Goal: Task Accomplishment & Management: Complete application form

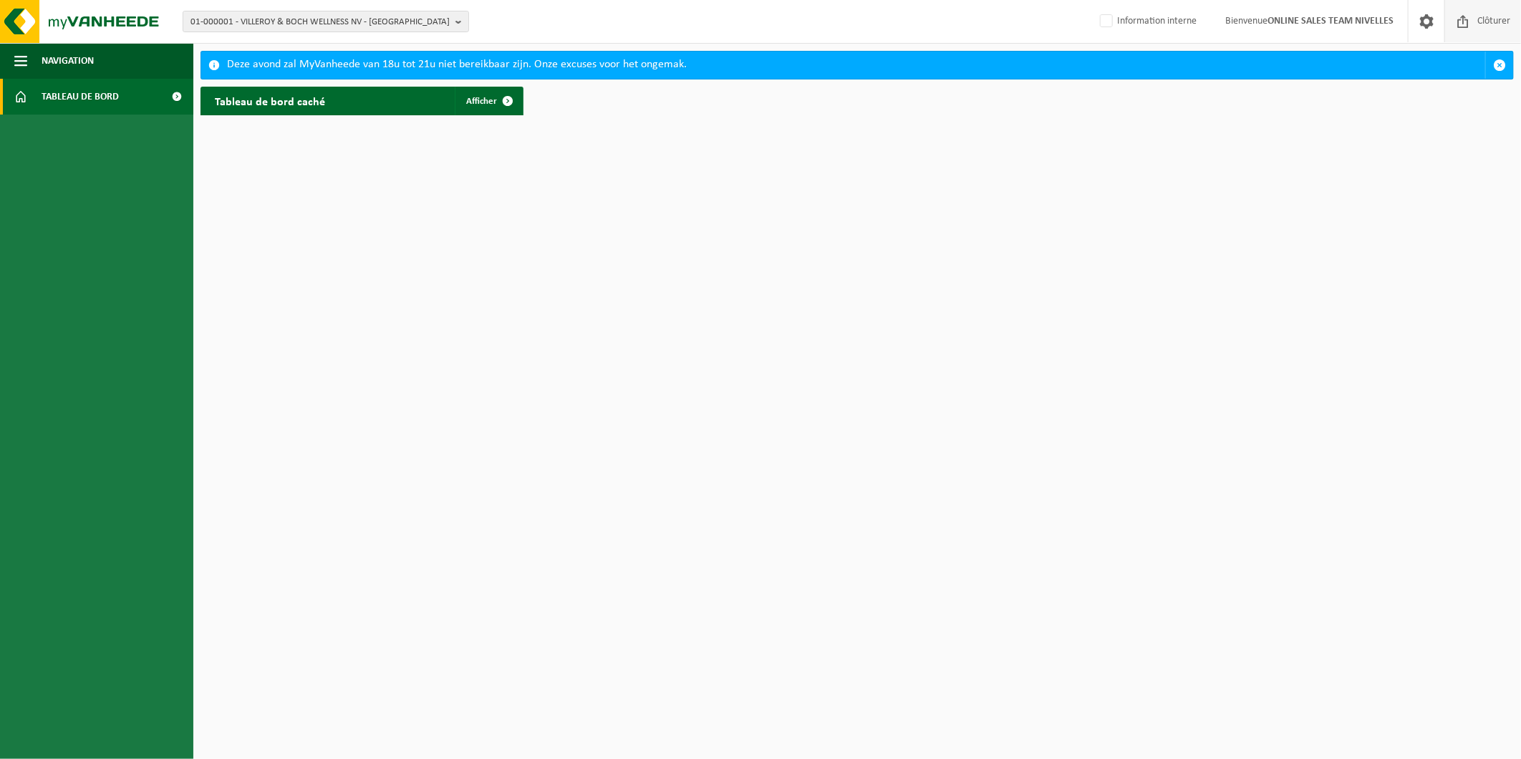
click at [1484, 12] on span "Clôturer" at bounding box center [1494, 21] width 40 height 42
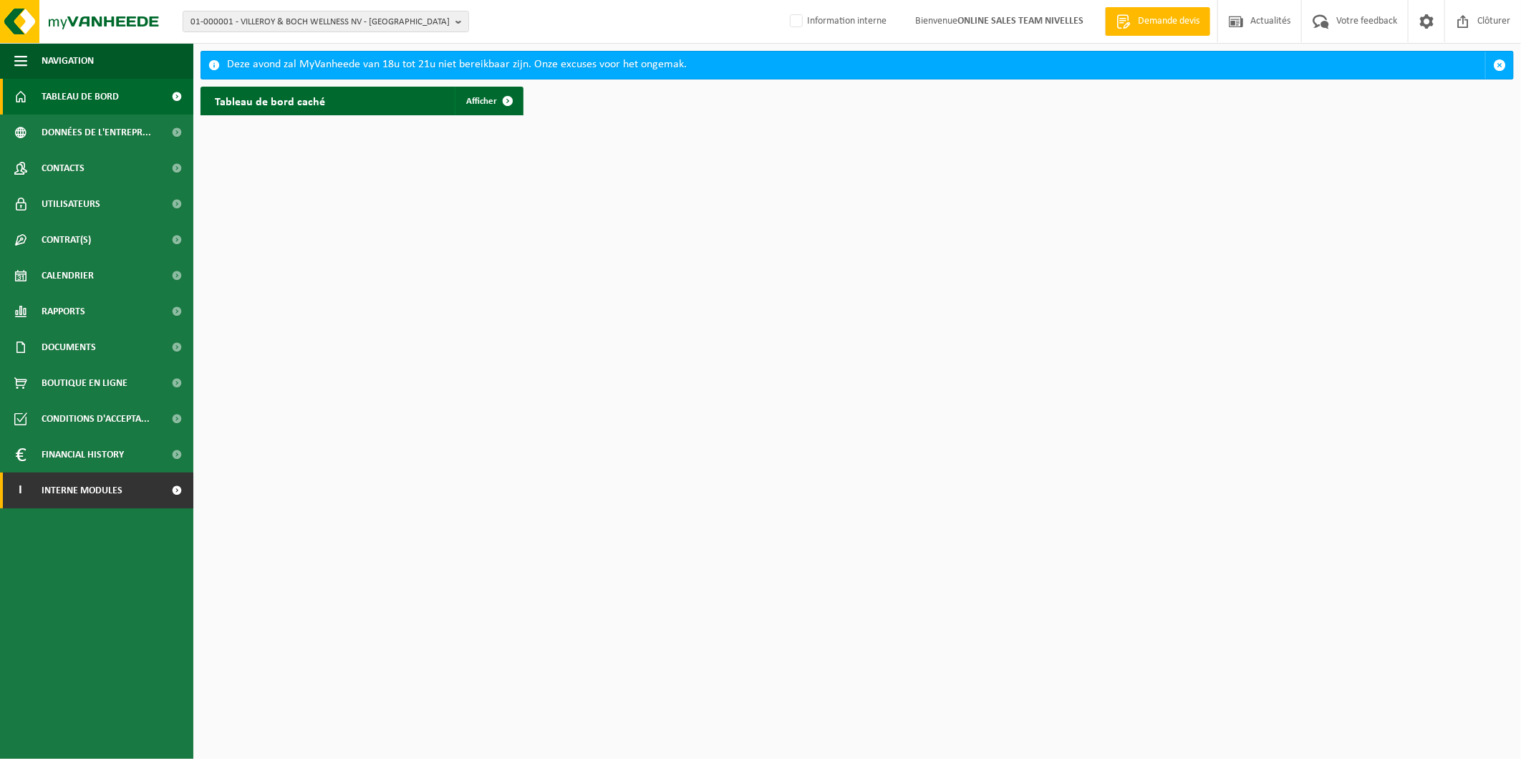
click at [105, 496] on span "Interne modules" at bounding box center [82, 491] width 81 height 36
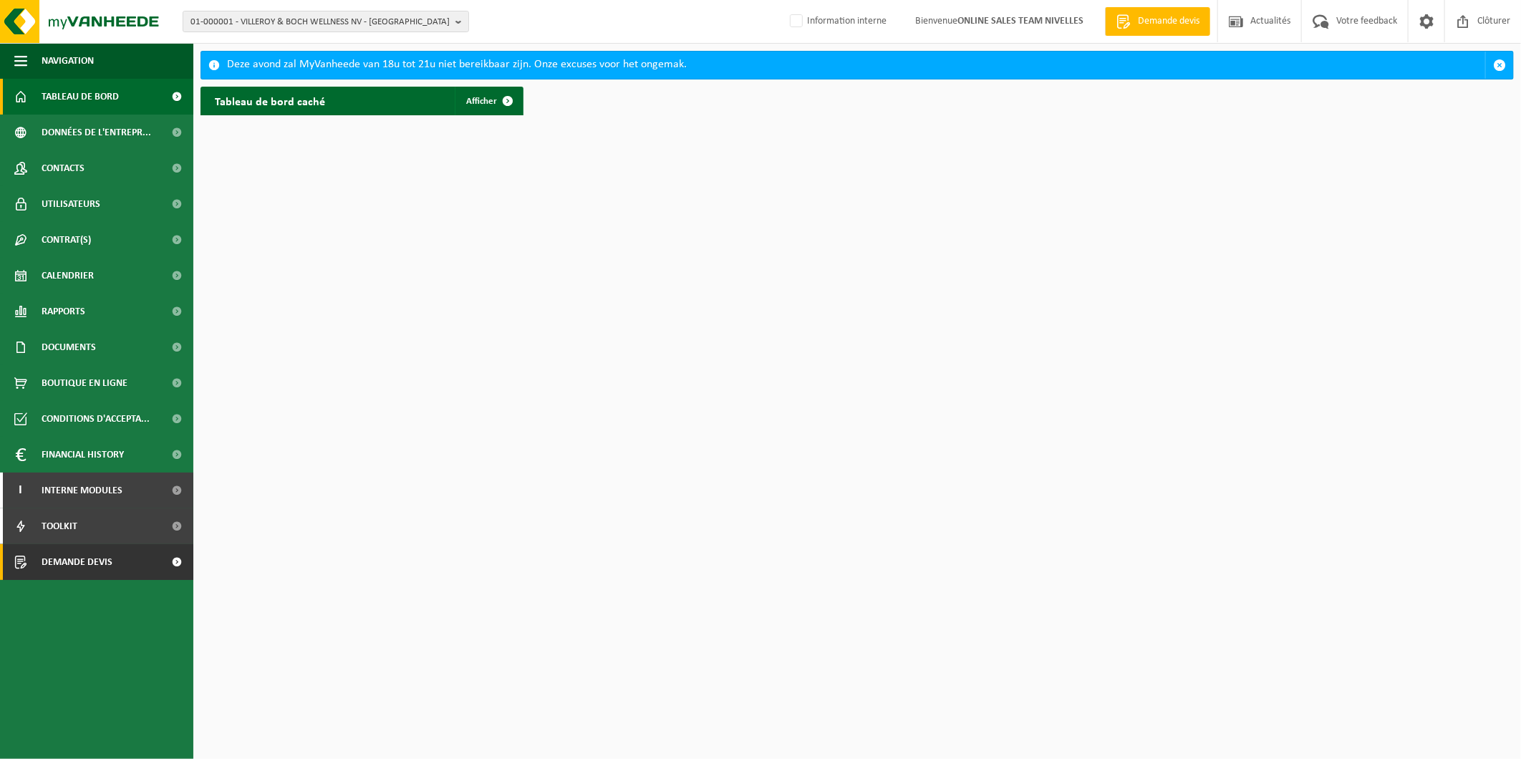
click at [141, 556] on link "Demande devis" at bounding box center [96, 562] width 193 height 36
click at [814, 24] on label "Information interne" at bounding box center [837, 21] width 100 height 21
click at [785, 0] on input "Information interne" at bounding box center [784, -1] width 1 height 1
checkbox input "true"
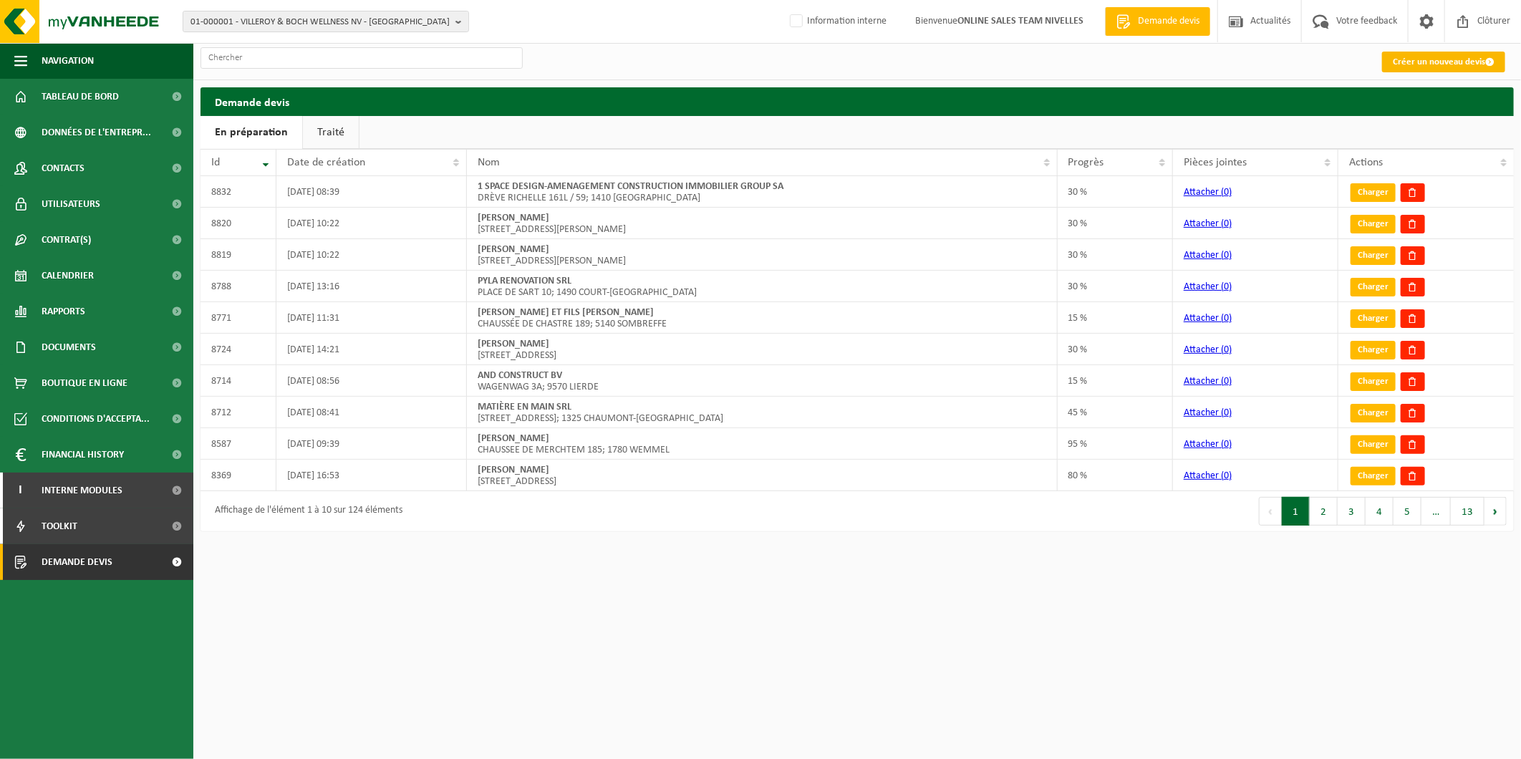
click at [1428, 67] on link "Créer un nouveau devis" at bounding box center [1443, 62] width 123 height 21
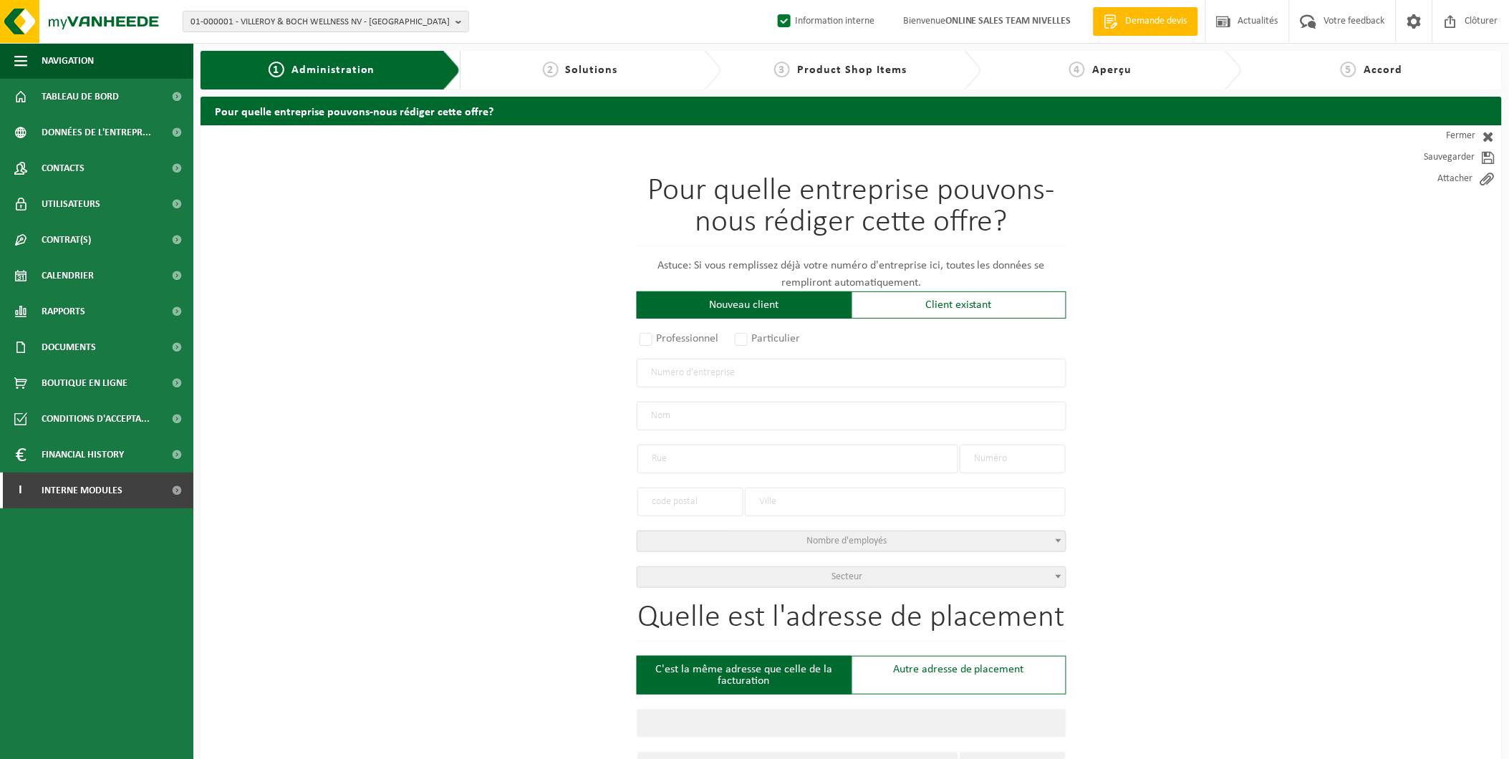
click at [763, 371] on input "text" at bounding box center [852, 373] width 430 height 29
click at [913, 316] on div "Client existant" at bounding box center [958, 304] width 215 height 27
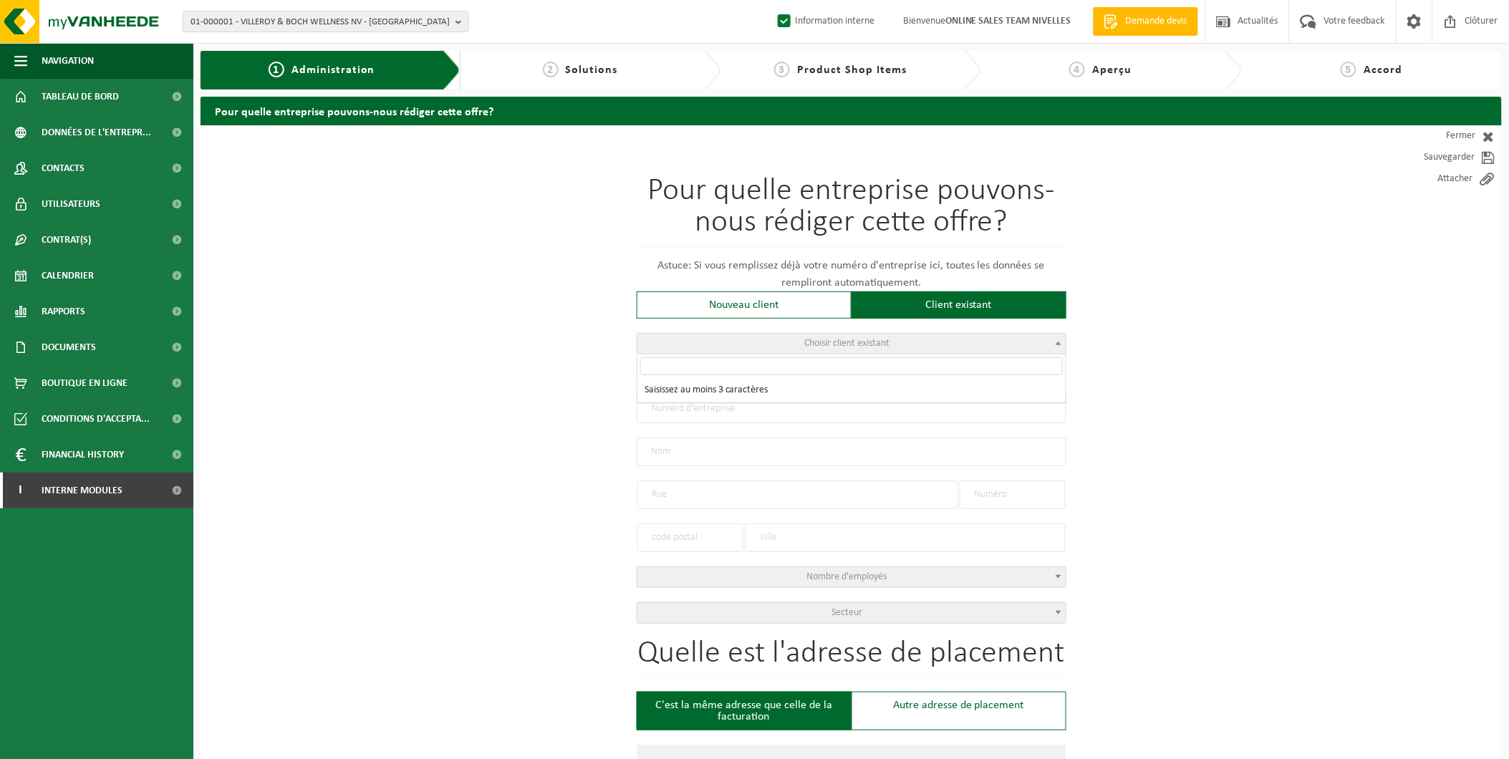
click at [793, 347] on span "Choisir client existant" at bounding box center [851, 344] width 428 height 20
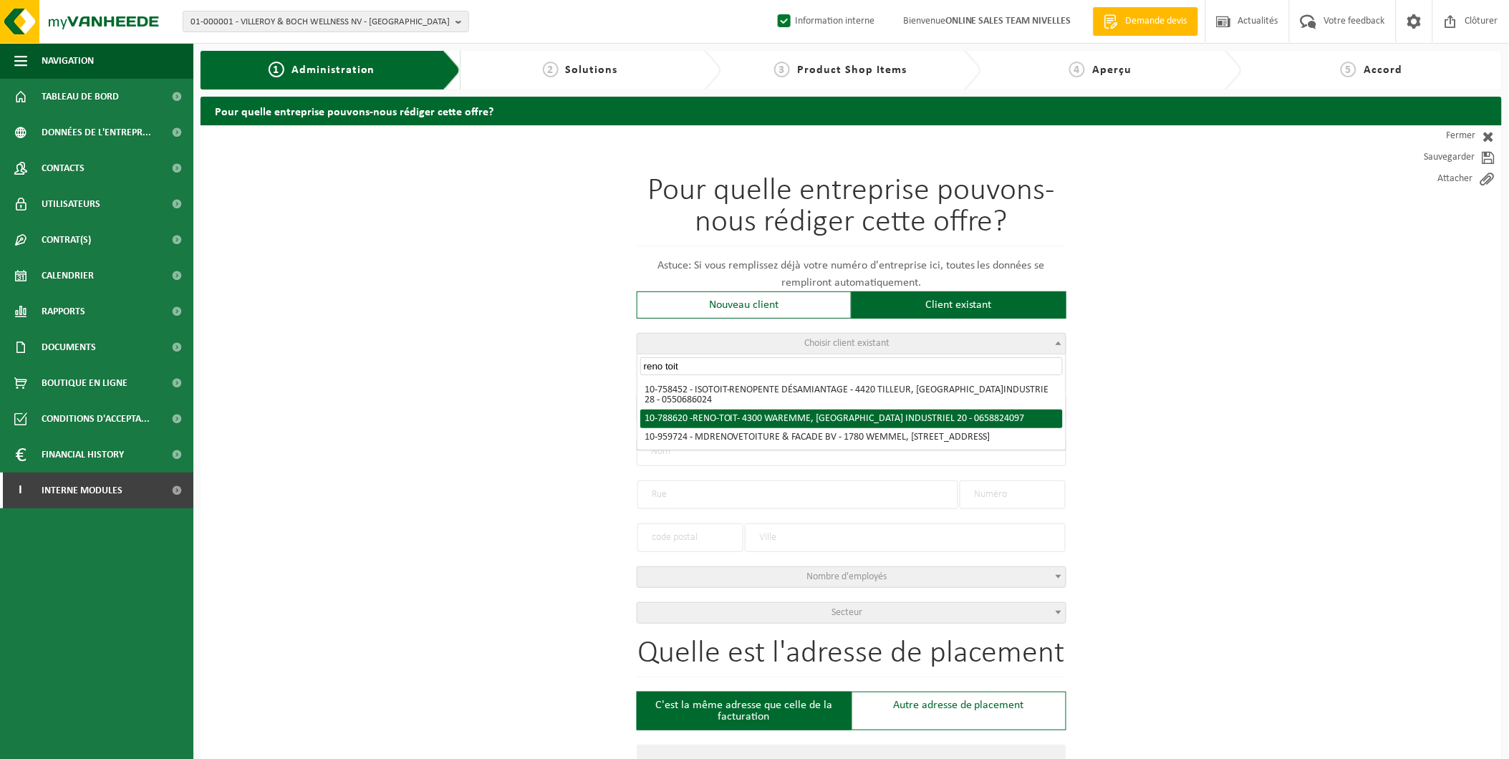
type input "reno toit"
radio input "true"
type input "0658.824.097"
type input "RENO-TOIT"
type input "RUE DU PARC INDUSTRIEL"
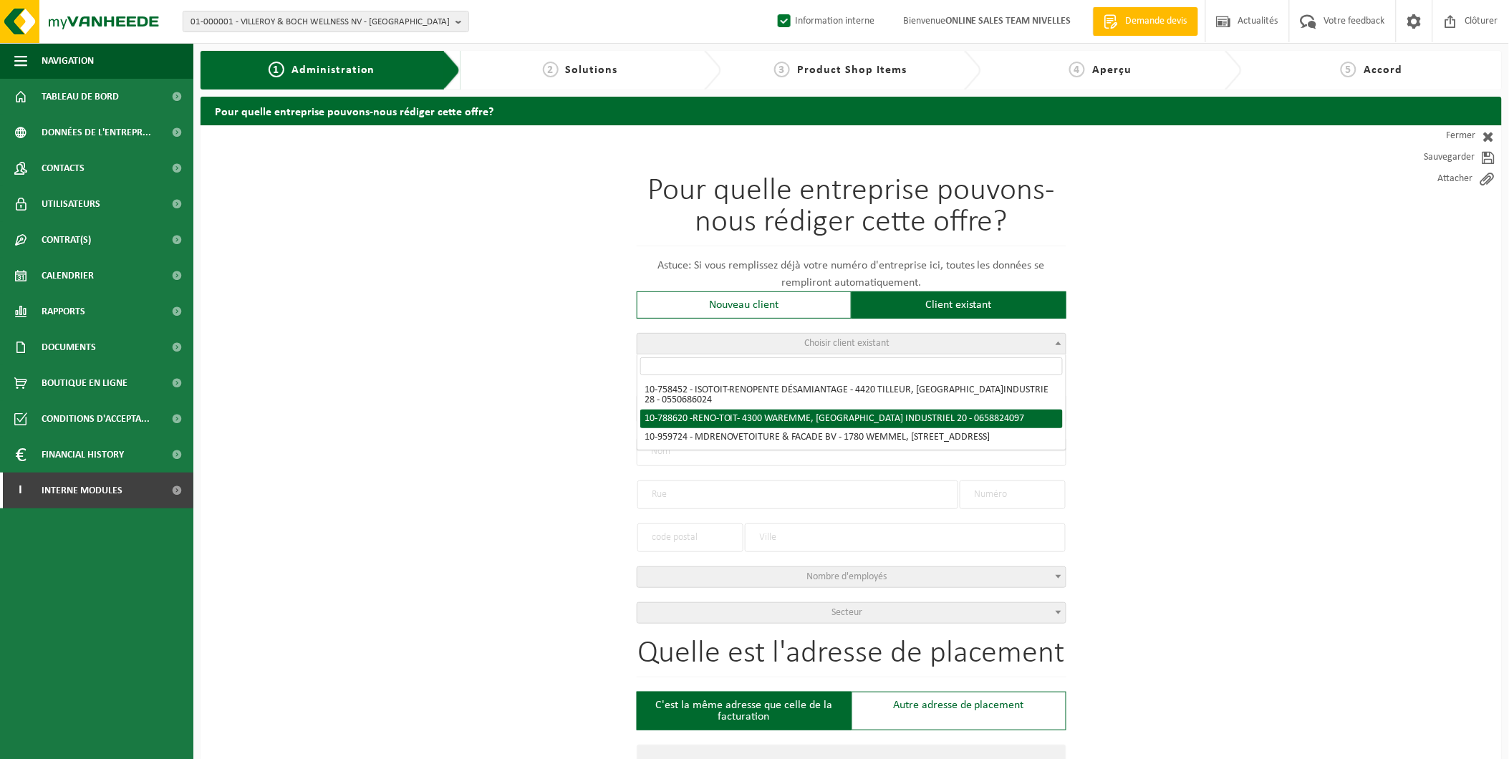
type input "20"
type input "4300"
type input "WAREMME"
select select "323"
type input "RENO-TOIT"
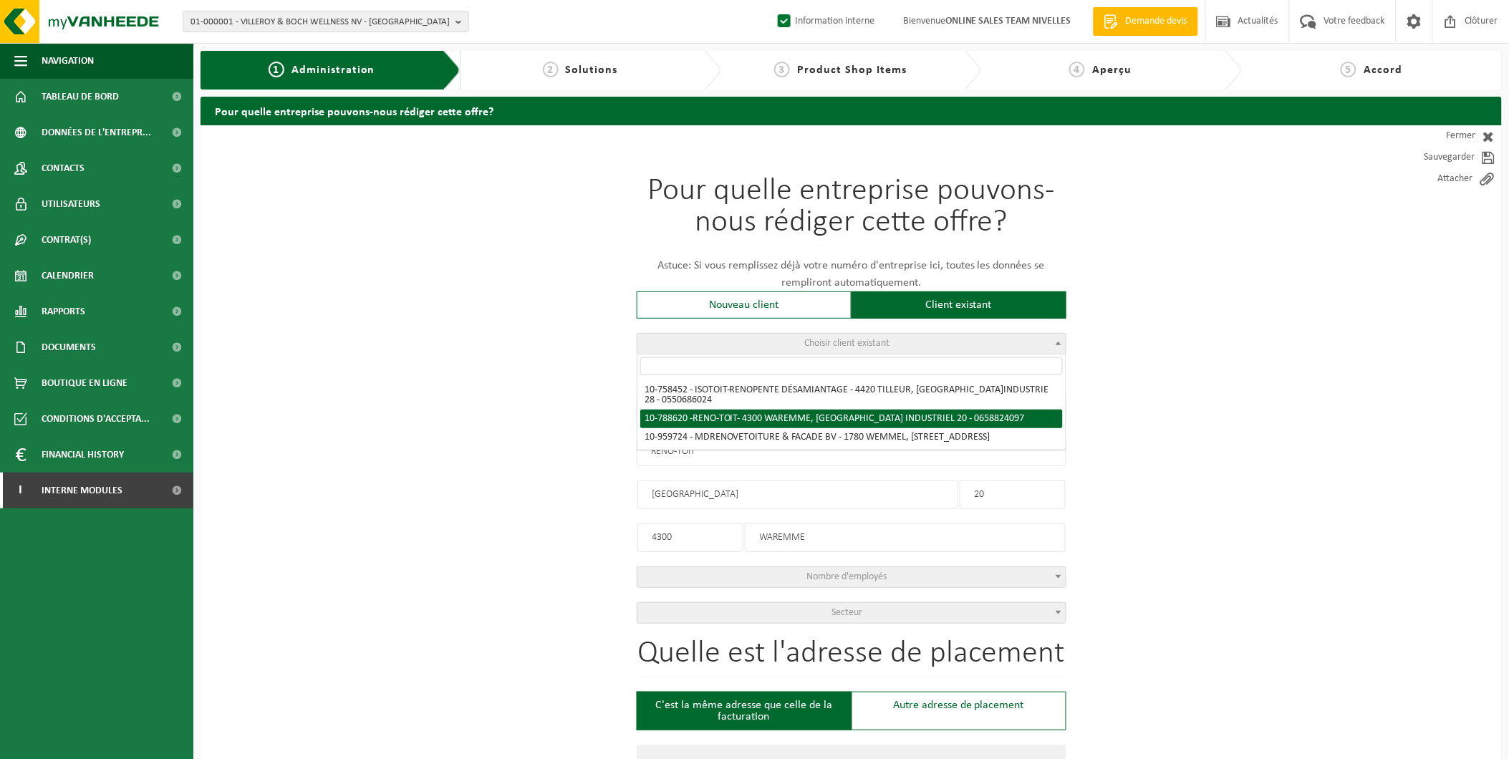
type input "RUE DU PARC INDUSTRIEL"
type input "20"
type input "4300"
type input "WAREMME"
select select "148718"
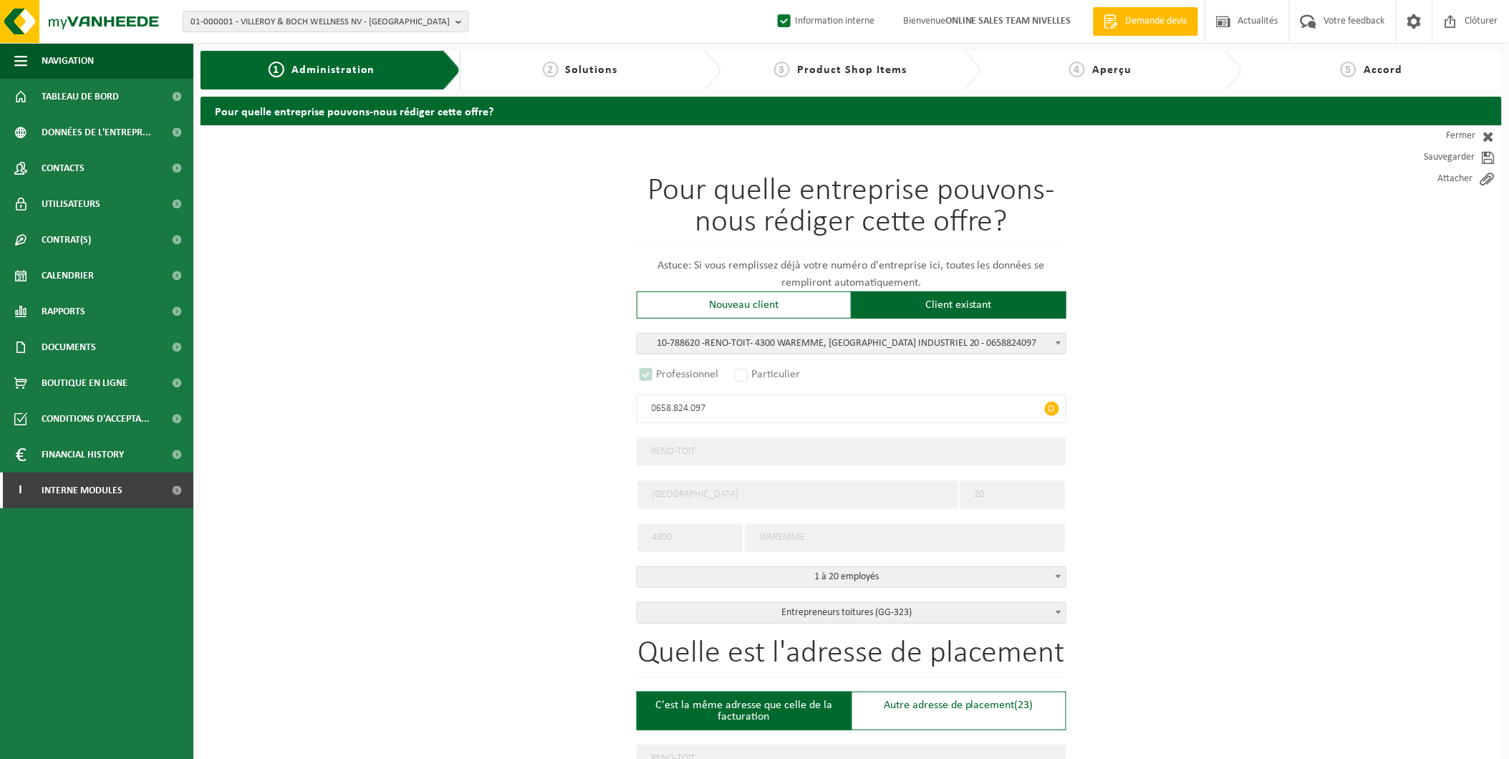
select select "D"
drag, startPoint x: 836, startPoint y: 346, endPoint x: 808, endPoint y: 346, distance: 27.9
click at [835, 346] on span "10-788620 - RE NO - TO IT - 4300 WAREMME, RUE DU PARC INDUSTRIEL 20 - 0658824097" at bounding box center [851, 344] width 428 height 20
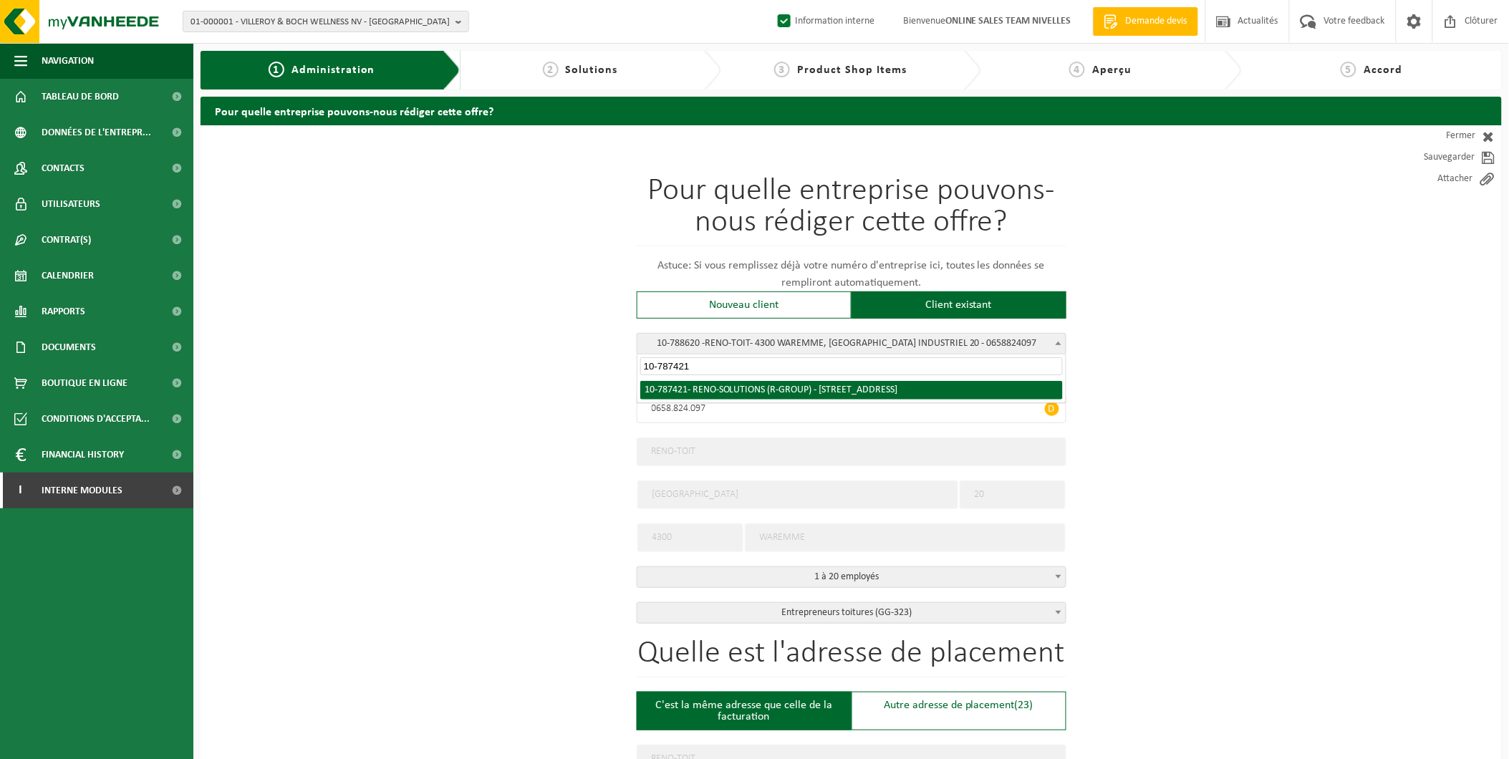
type input "10-787421"
radio input "false"
select select
select select "150399"
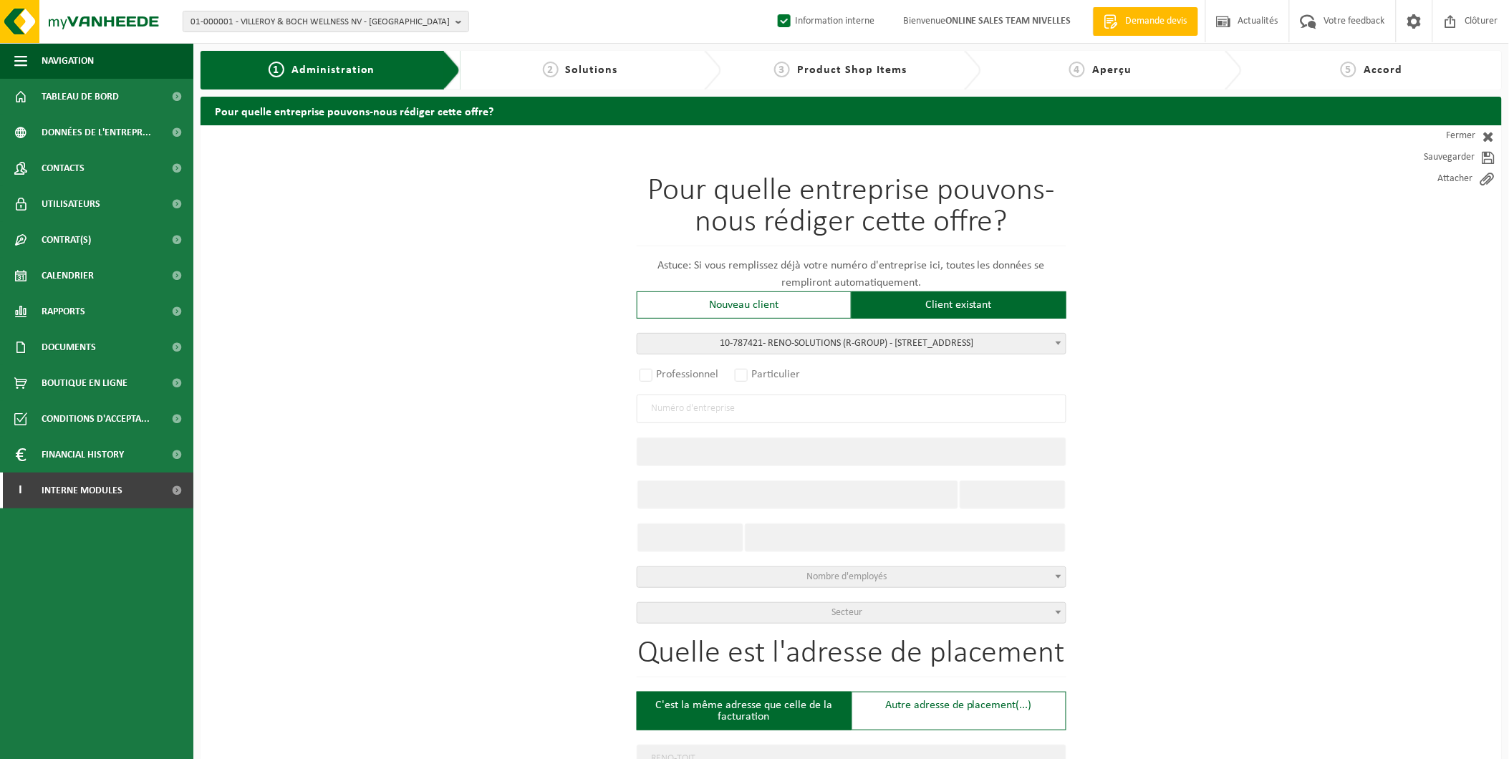
type input "0829.094.335"
type input "RENO-SOLUTIONS (R-GROUP)"
type input "RUE DE TILFF"
type input "277"
type input "4031"
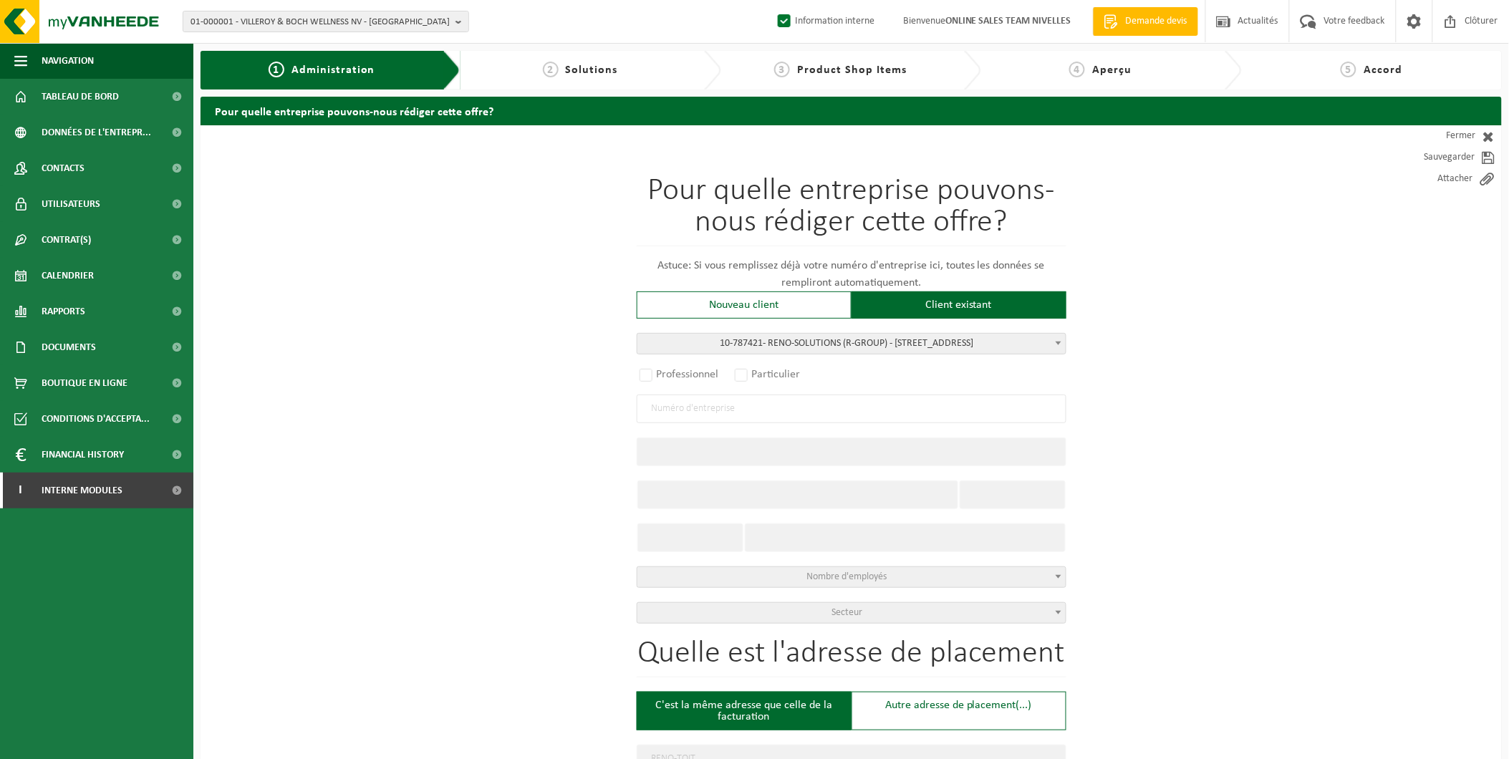
type input "ANGLEUR"
select select "1115"
type input "RENO-SOLUTIONS (R-GROUP)"
type input "RUE DE TILFF"
type input "277"
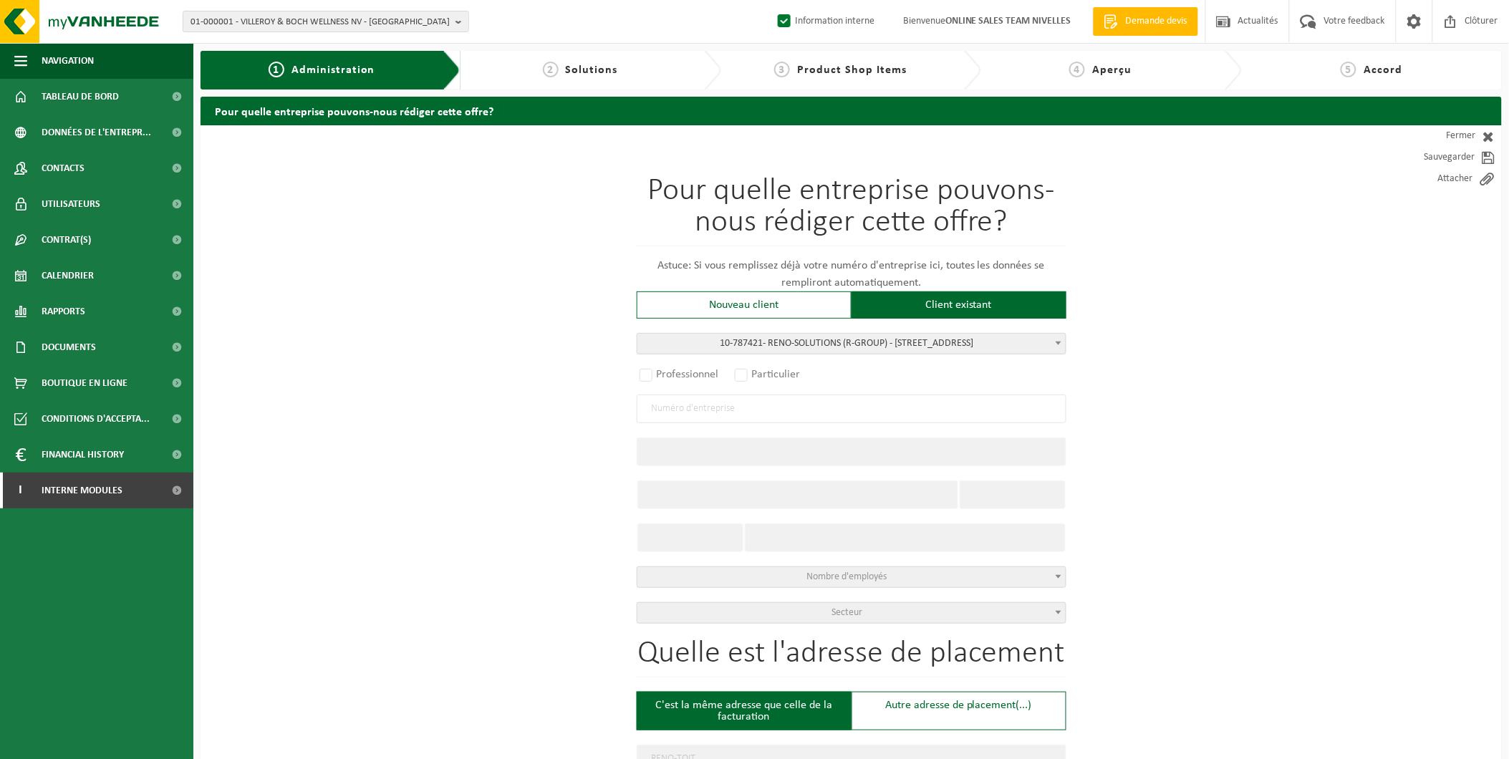
type input "4031"
type input "ANGLEUR"
select select "C"
